Goal: Task Accomplishment & Management: Complete application form

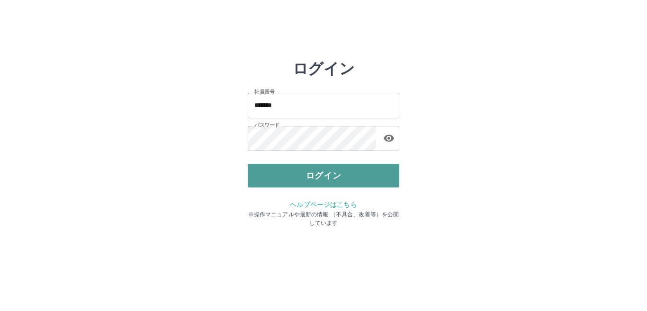
click at [338, 173] on button "ログイン" at bounding box center [323, 176] width 151 height 24
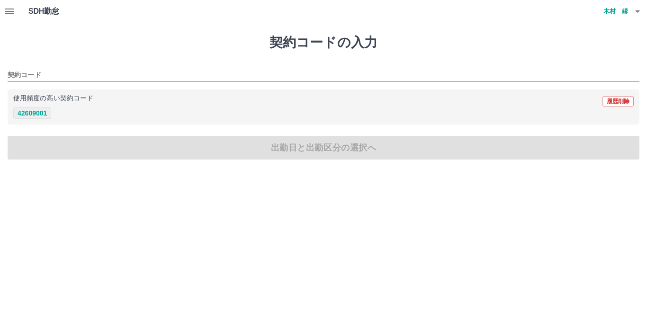
click at [19, 114] on button "42609001" at bounding box center [32, 112] width 38 height 11
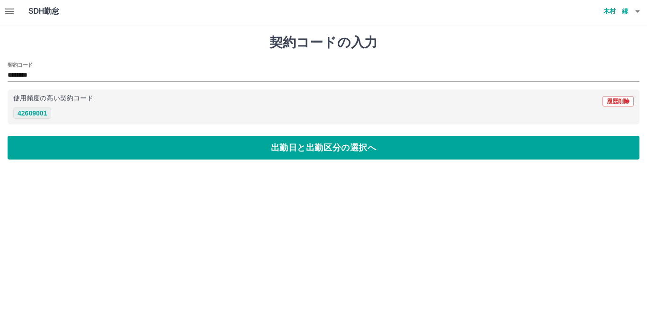
type input "********"
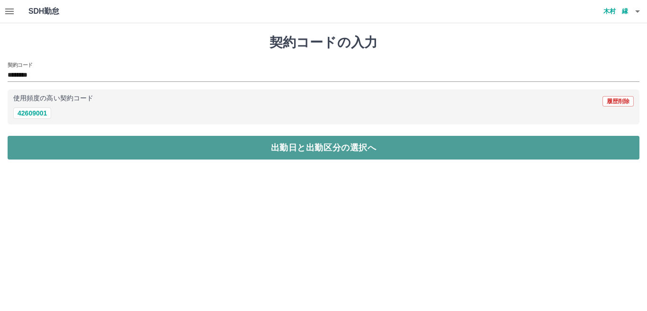
click at [303, 153] on button "出勤日と出勤区分の選択へ" at bounding box center [323, 148] width 631 height 24
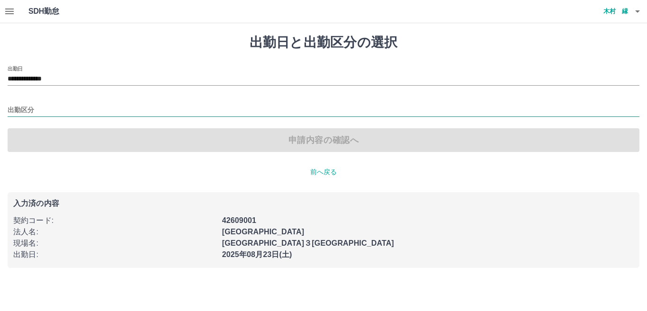
click at [8, 108] on input "出勤区分" at bounding box center [323, 111] width 631 height 12
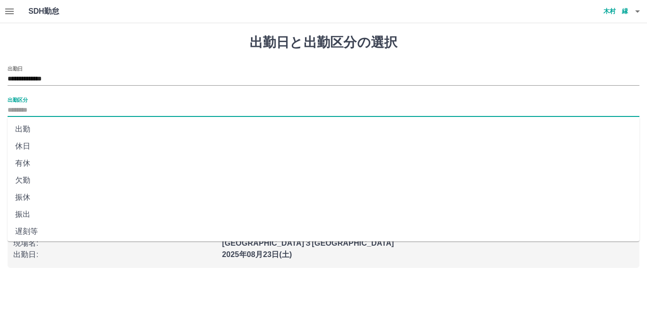
click at [20, 127] on li "出勤" at bounding box center [323, 129] width 631 height 17
type input "**"
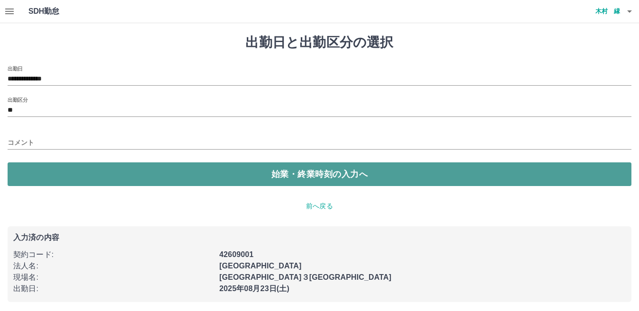
click at [318, 175] on button "始業・終業時刻の入力へ" at bounding box center [319, 174] width 623 height 24
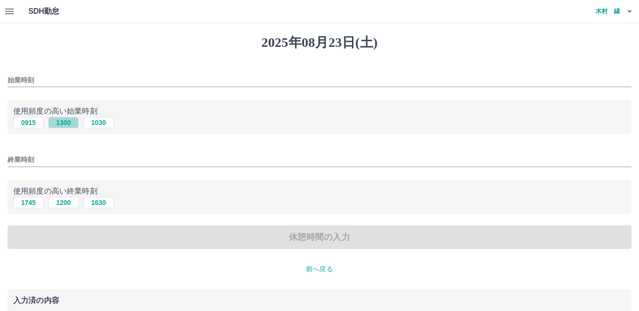
click at [69, 124] on button "1300" at bounding box center [63, 122] width 30 height 11
type input "****"
click at [28, 203] on button "1745" at bounding box center [28, 202] width 30 height 11
type input "****"
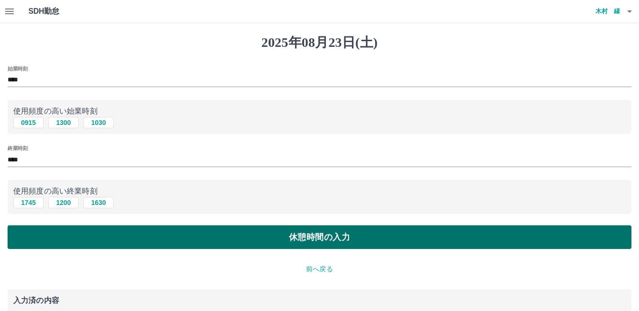
click at [244, 239] on button "休憩時間の入力" at bounding box center [319, 237] width 623 height 24
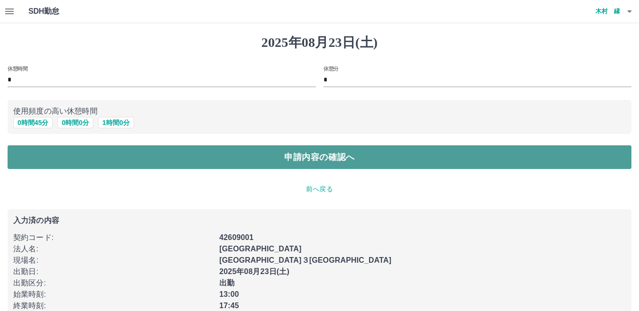
click at [325, 156] on button "申請内容の確認へ" at bounding box center [319, 157] width 623 height 24
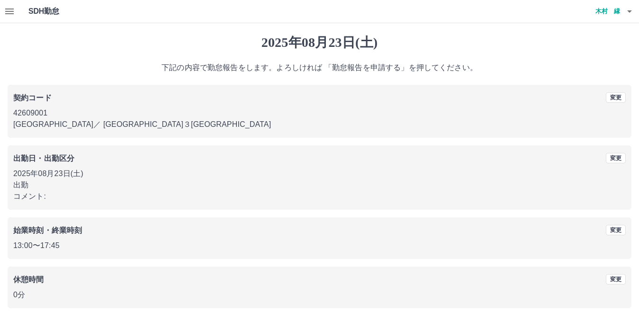
scroll to position [44, 0]
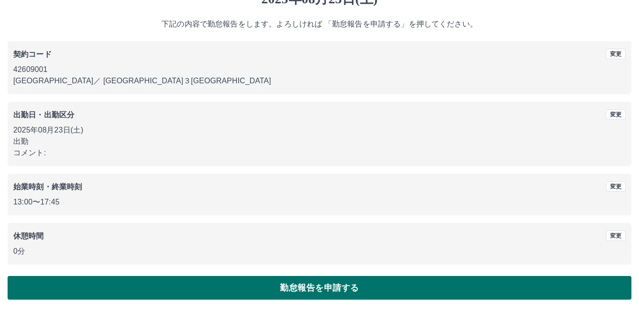
click at [355, 286] on button "勤怠報告を申請する" at bounding box center [319, 288] width 623 height 24
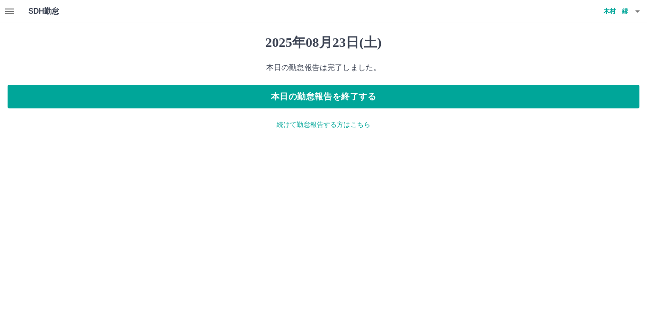
click at [297, 125] on p "続けて勤怠報告する方はこちら" at bounding box center [323, 125] width 631 height 10
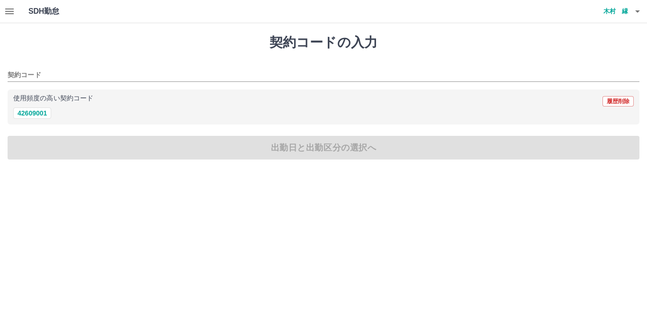
click at [11, 10] on icon "button" at bounding box center [9, 11] width 11 height 11
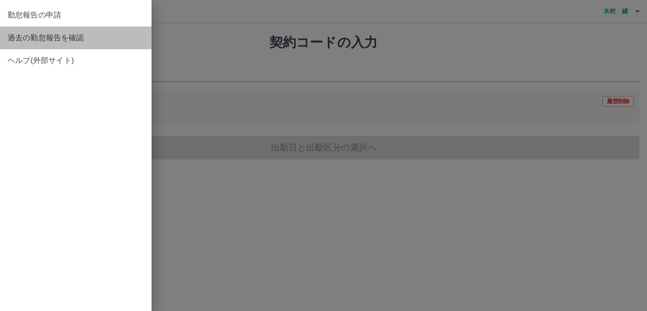
click at [17, 38] on span "過去の勤怠報告を確認" at bounding box center [76, 37] width 136 height 11
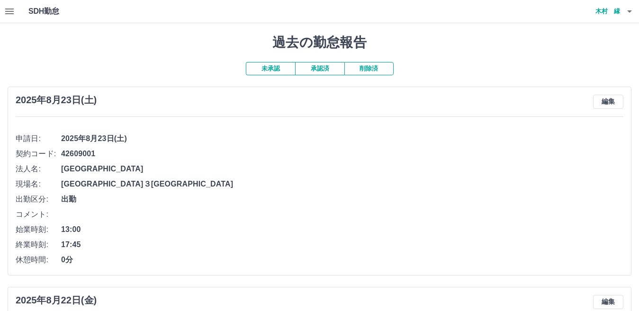
click at [322, 70] on button "承認済" at bounding box center [319, 68] width 49 height 13
click at [265, 70] on button "未承認" at bounding box center [270, 68] width 49 height 13
click at [15, 14] on icon "button" at bounding box center [9, 11] width 11 height 11
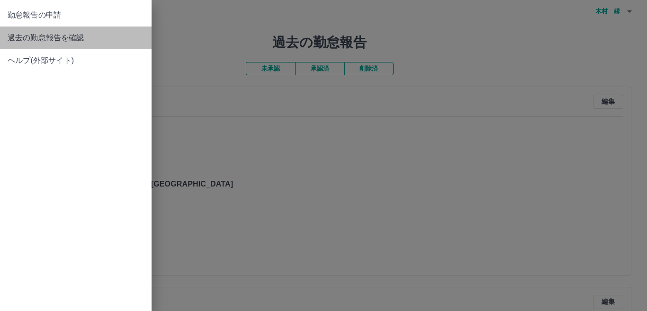
click at [67, 35] on span "過去の勤怠報告を確認" at bounding box center [76, 37] width 136 height 11
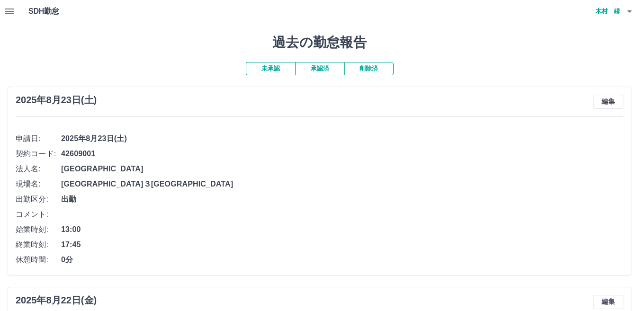
click at [316, 72] on button "承認済" at bounding box center [319, 68] width 49 height 13
click at [626, 14] on icon "button" at bounding box center [628, 11] width 11 height 11
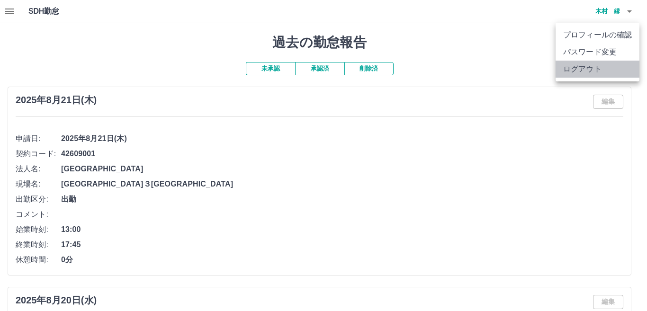
click at [596, 71] on li "ログアウト" at bounding box center [597, 69] width 84 height 17
